Goal: Information Seeking & Learning: Learn about a topic

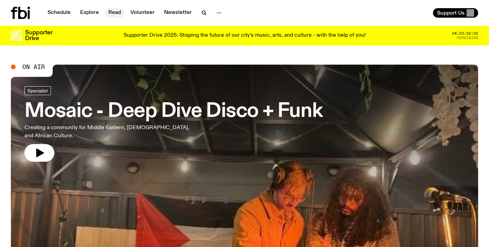
click at [114, 13] on link "Read" at bounding box center [114, 13] width 21 height 10
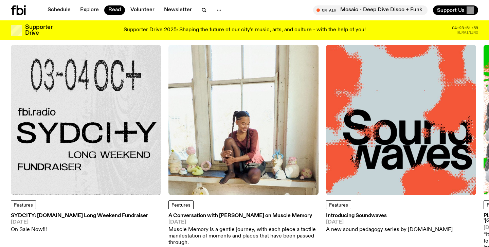
scroll to position [34, 0]
click at [296, 151] on img at bounding box center [244, 120] width 150 height 150
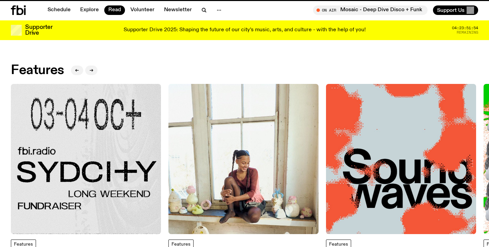
scroll to position [34, 0]
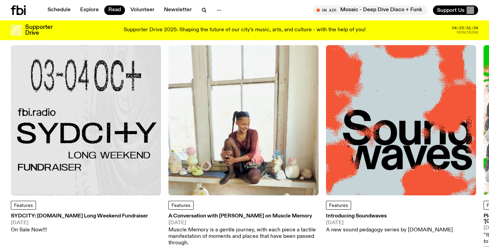
click at [362, 135] on img at bounding box center [401, 120] width 150 height 150
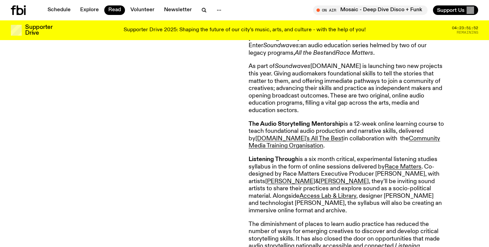
scroll to position [311, 0]
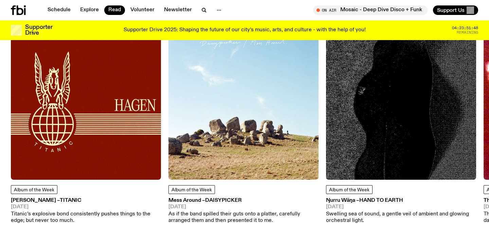
scroll to position [328, 0]
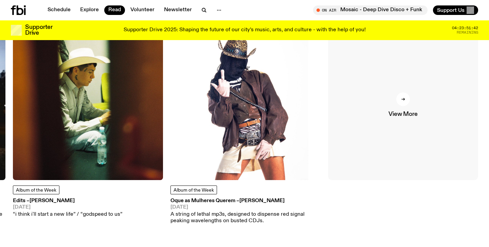
click at [406, 104] on div at bounding box center [404, 99] width 14 height 14
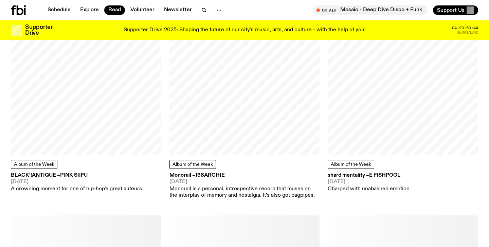
scroll to position [2536, 0]
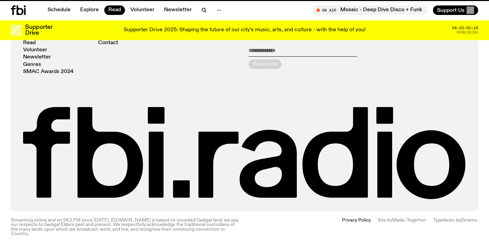
scroll to position [328, 0]
